Goal: Task Accomplishment & Management: Use online tool/utility

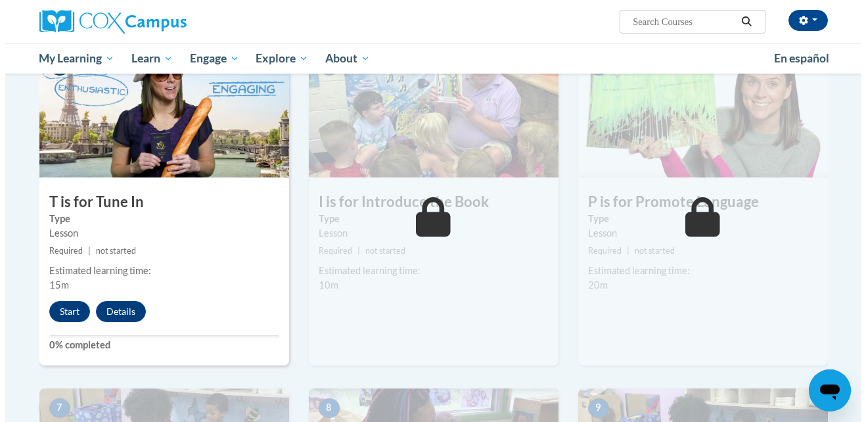
scroll to position [633, 0]
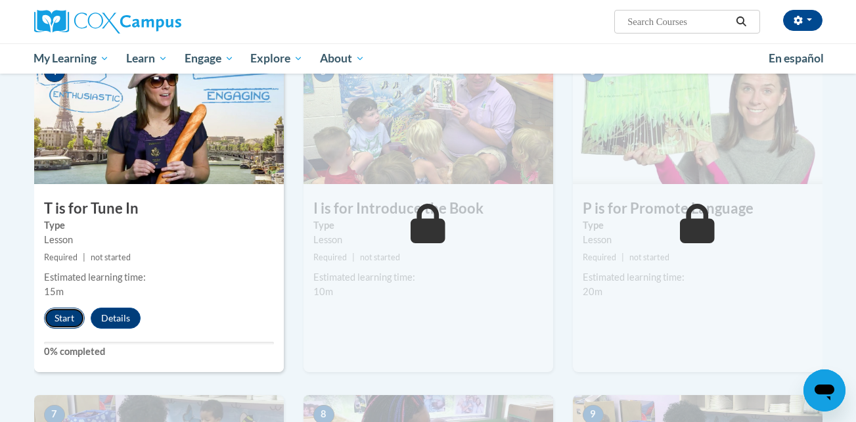
click at [72, 313] on button "Start" at bounding box center [64, 317] width 41 height 21
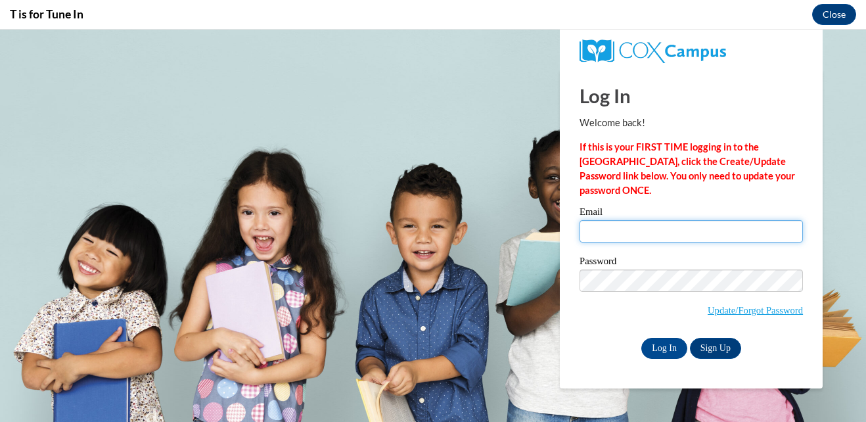
click at [643, 227] on input "Email" at bounding box center [690, 231] width 223 height 22
type input "[EMAIL_ADDRESS][DOMAIN_NAME]"
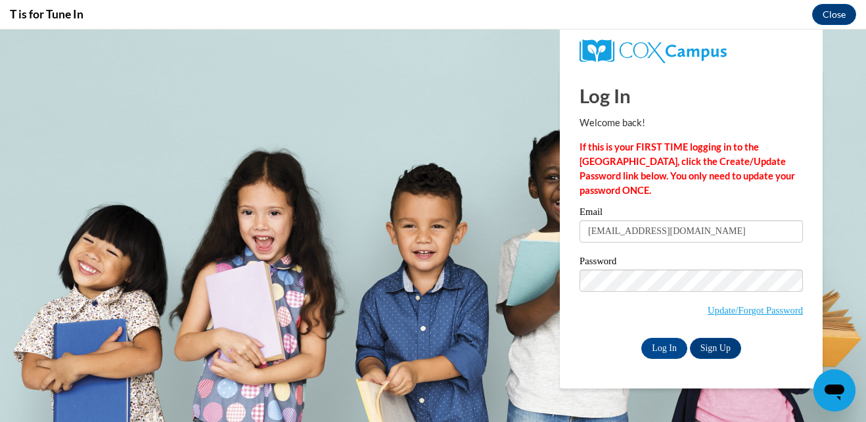
click at [581, 332] on div "Password Update/Forgot Password" at bounding box center [690, 295] width 223 height 78
click at [660, 348] on input "Log In" at bounding box center [664, 348] width 46 height 21
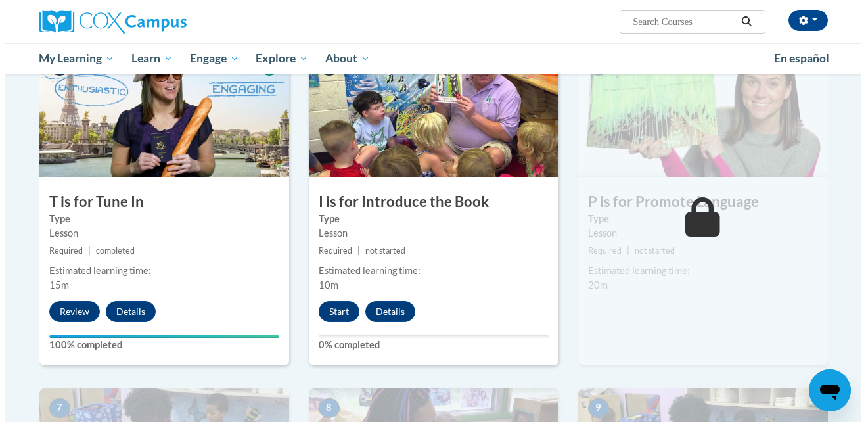
scroll to position [653, 0]
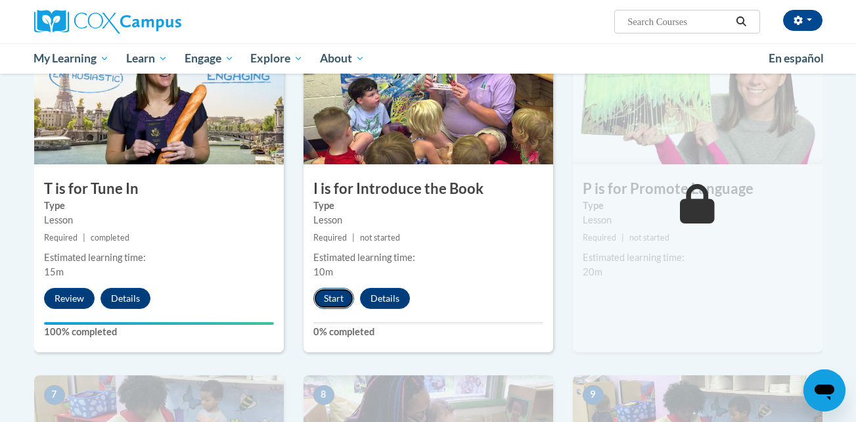
click at [339, 302] on button "Start" at bounding box center [333, 298] width 41 height 21
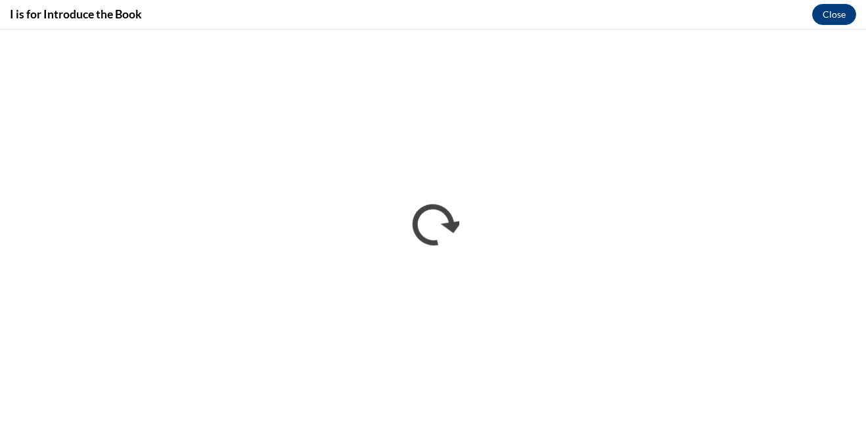
scroll to position [0, 0]
